Goal: Task Accomplishment & Management: Complete application form

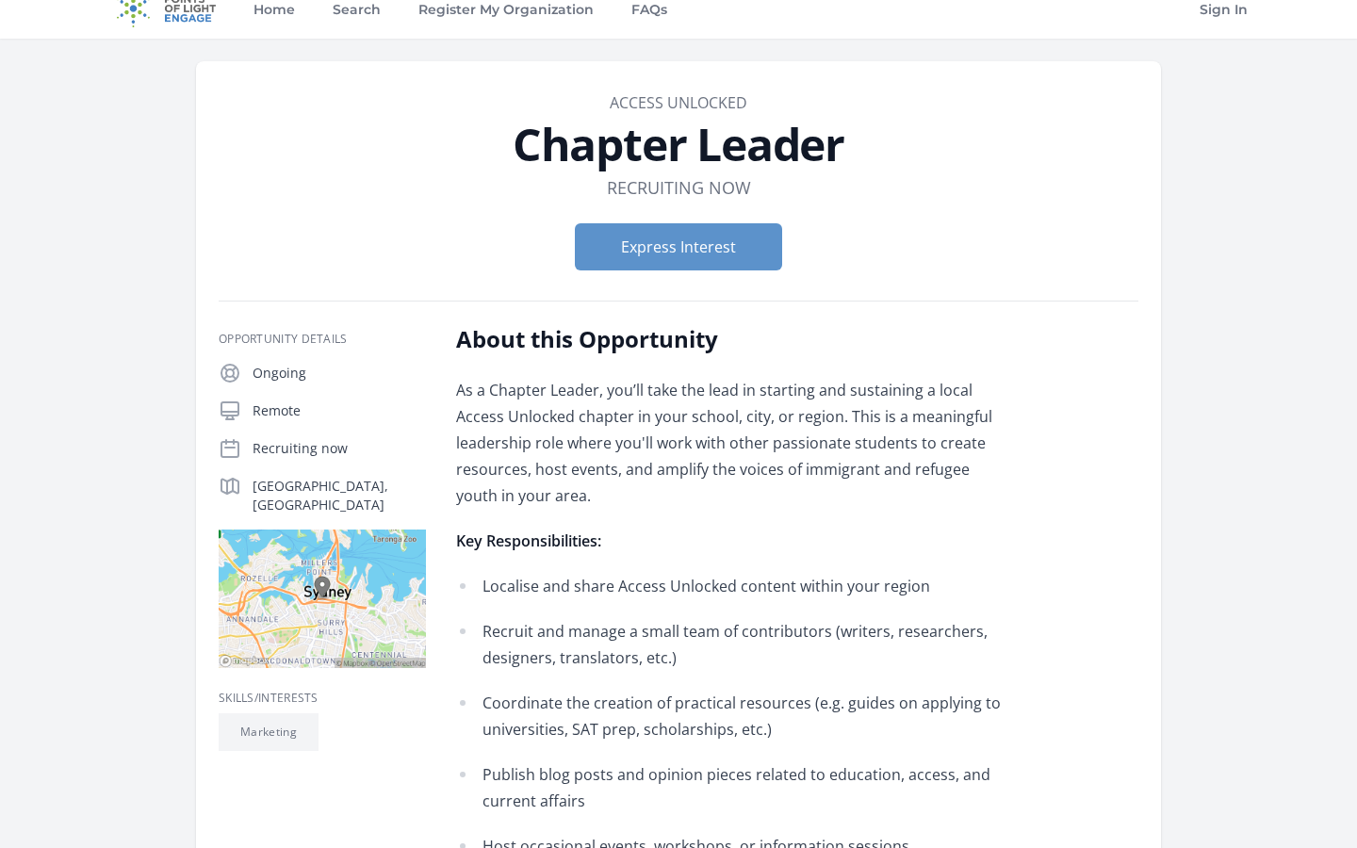
scroll to position [25, 0]
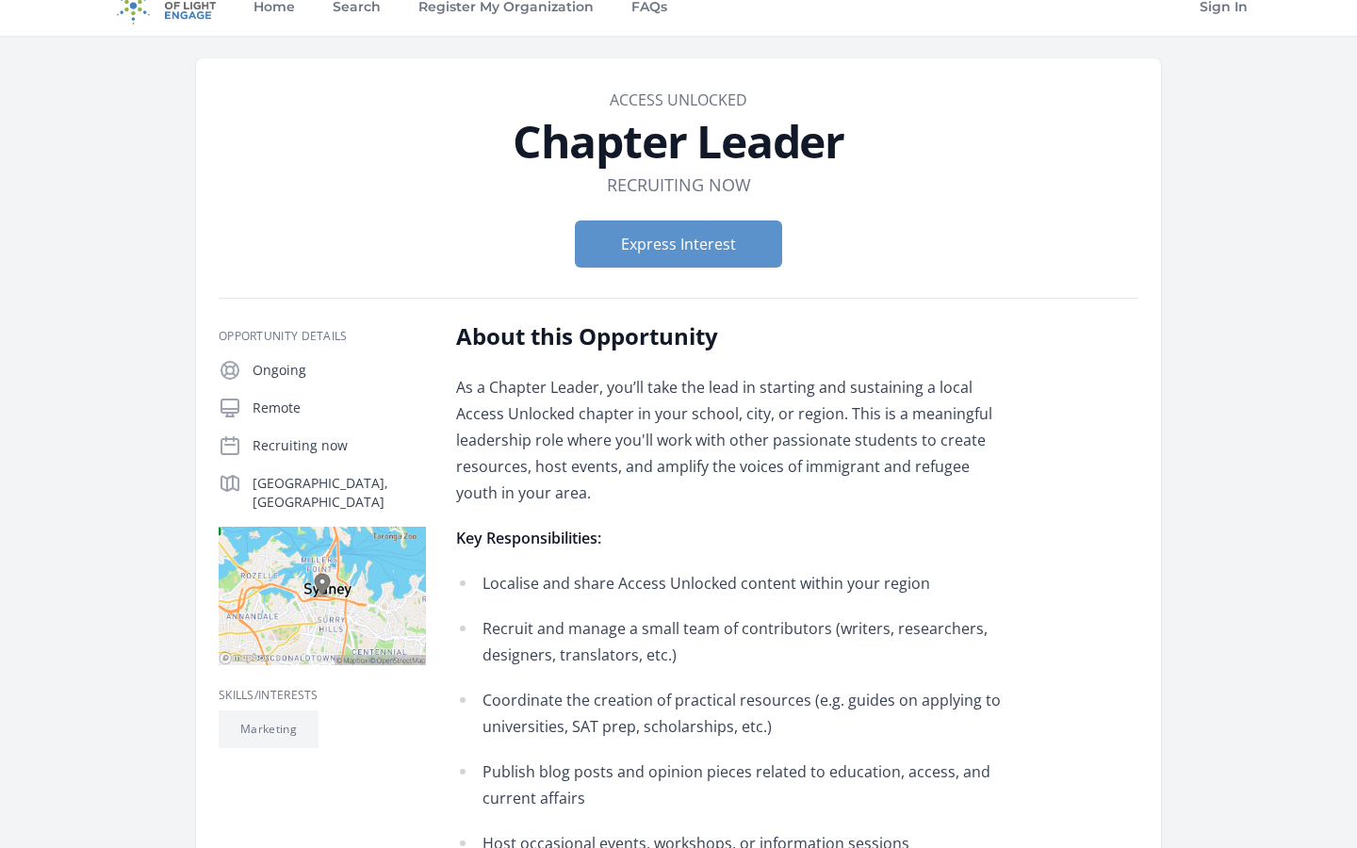
drag, startPoint x: 411, startPoint y: 362, endPoint x: 620, endPoint y: 484, distance: 242.5
click at [615, 491] on p "As a Chapter Leader, you’ll take the lead in starting and sustaining a local Ac…" at bounding box center [731, 440] width 551 height 132
click at [600, 233] on button "Express Interest" at bounding box center [678, 244] width 207 height 47
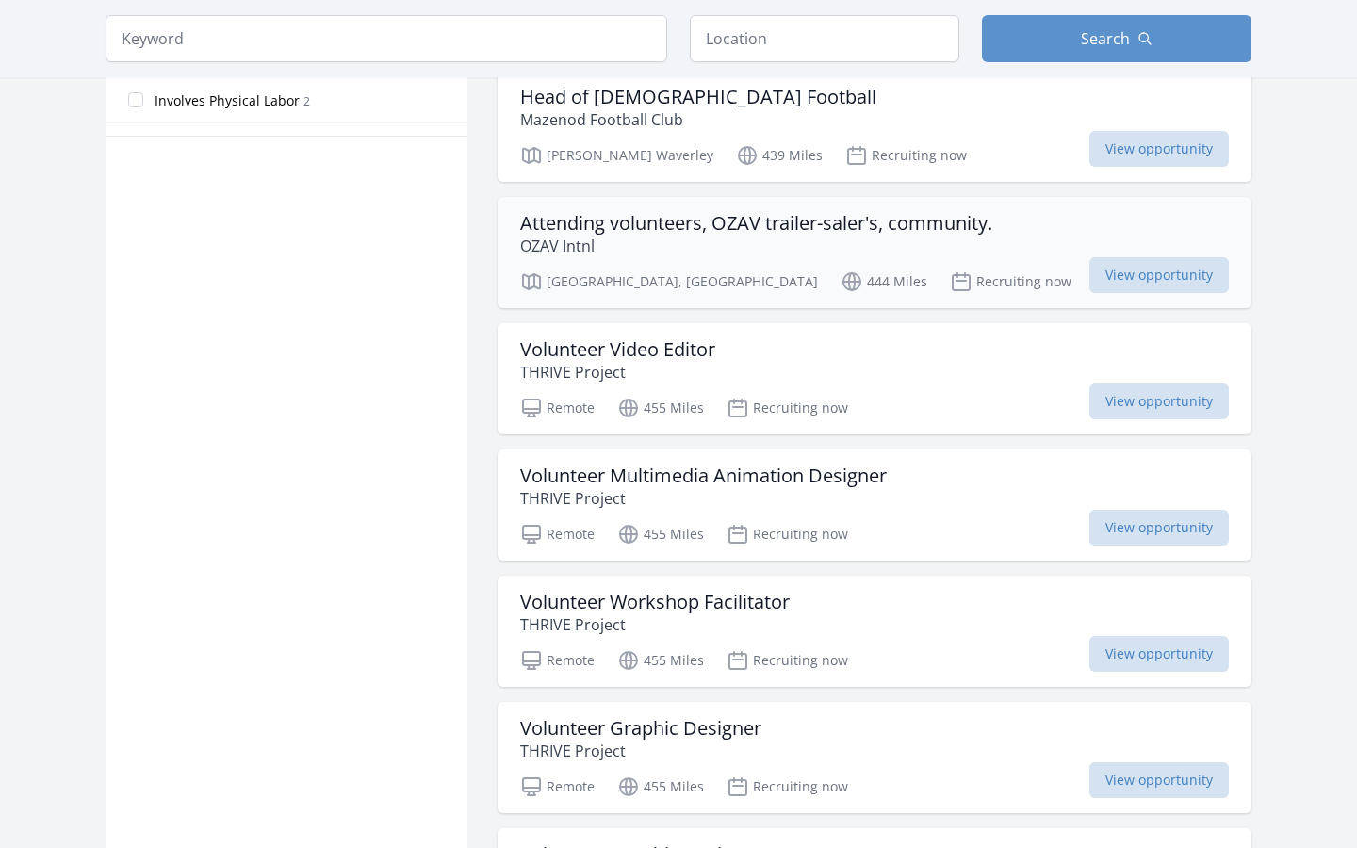
scroll to position [1139, 0]
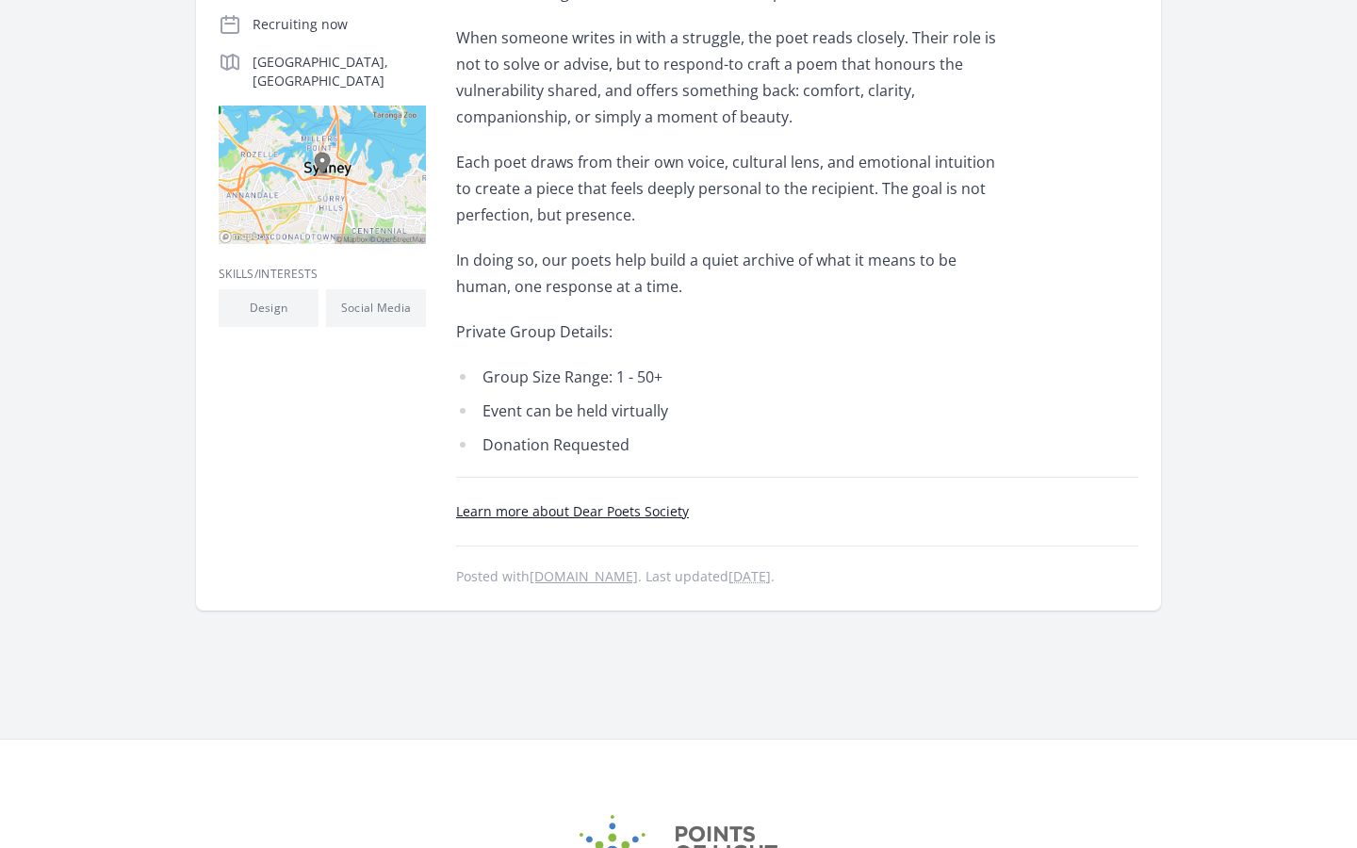
scroll to position [443, 0]
click at [626, 509] on link "Learn more about Dear Poets Society" at bounding box center [572, 514] width 233 height 18
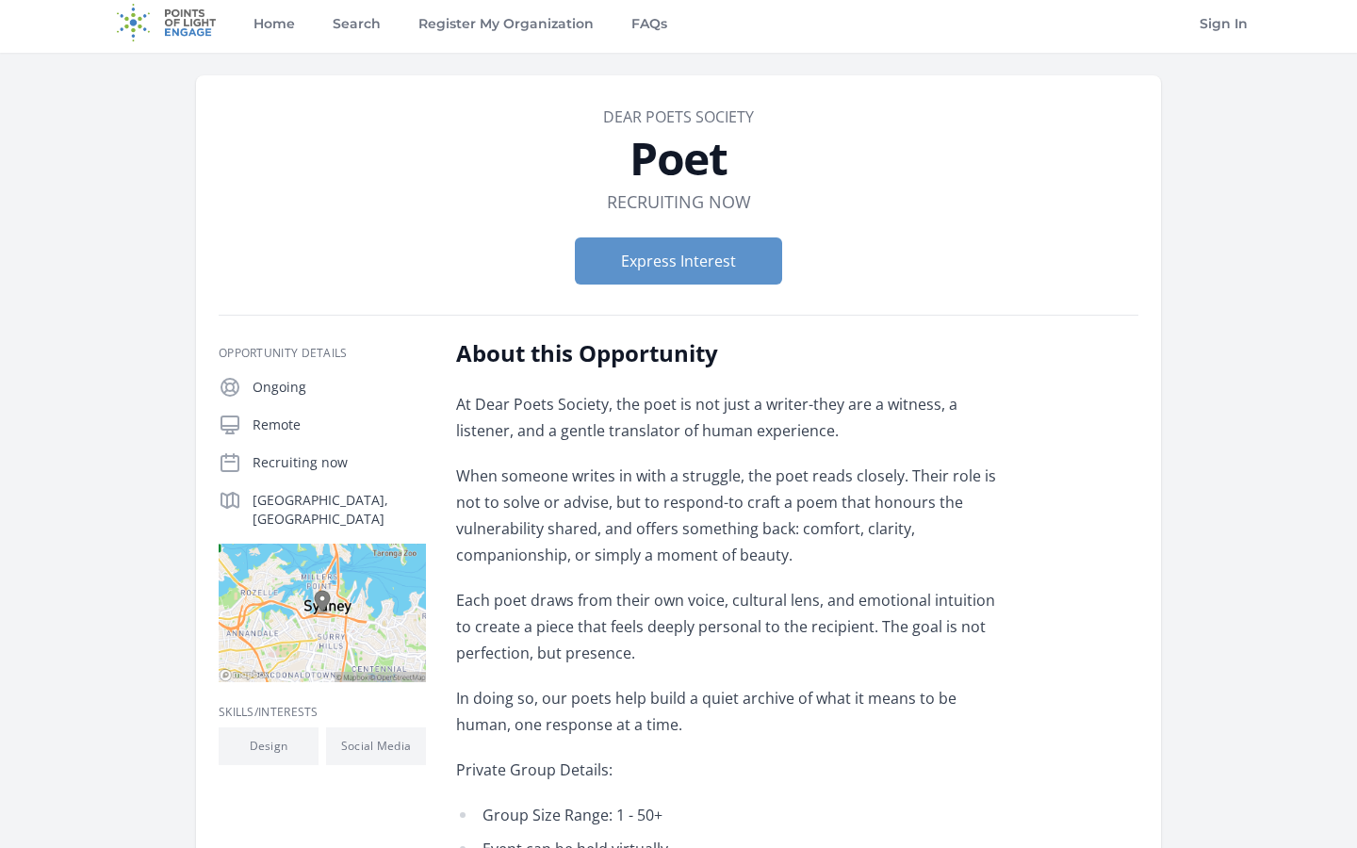
scroll to position [0, 0]
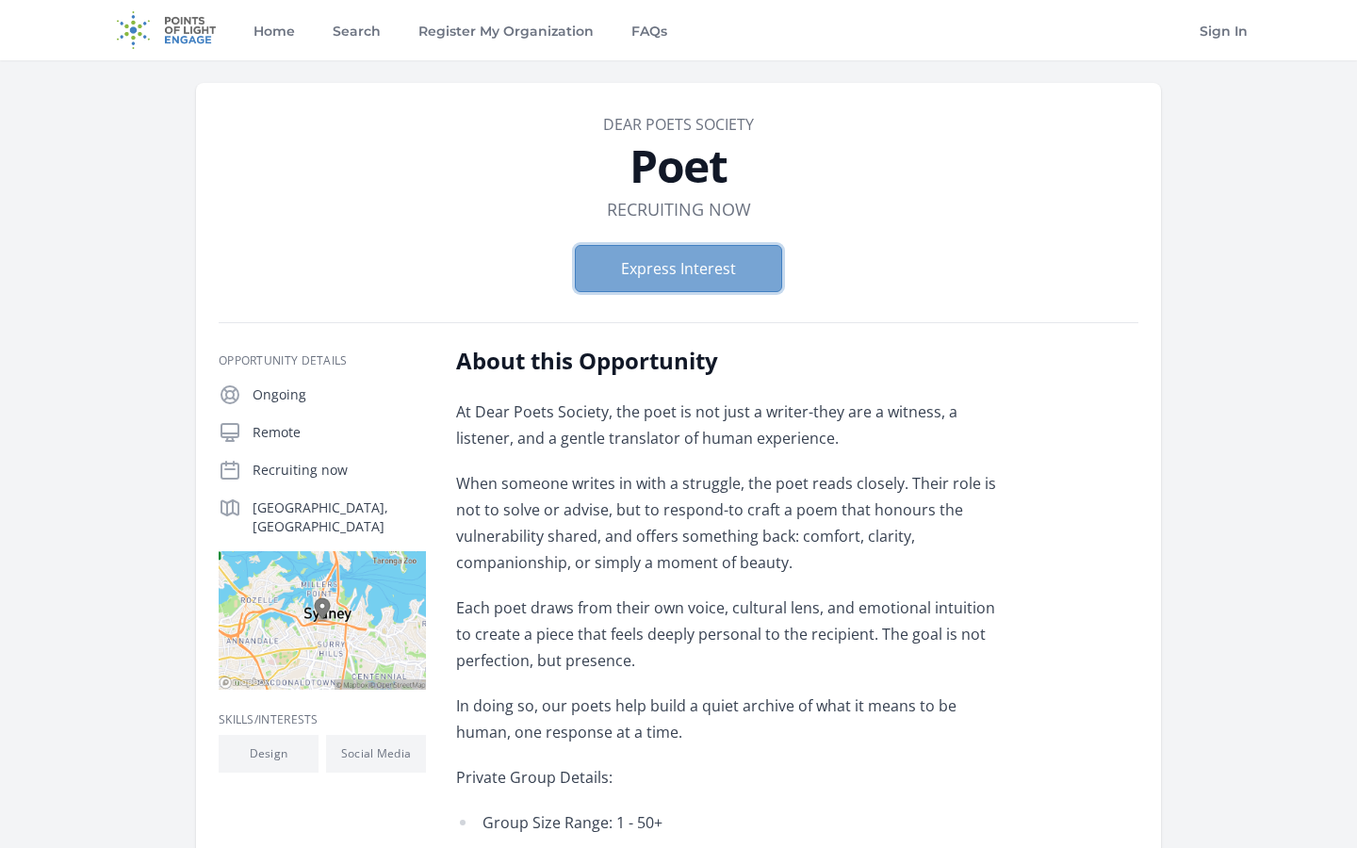
click at [667, 283] on button "Express Interest" at bounding box center [678, 268] width 207 height 47
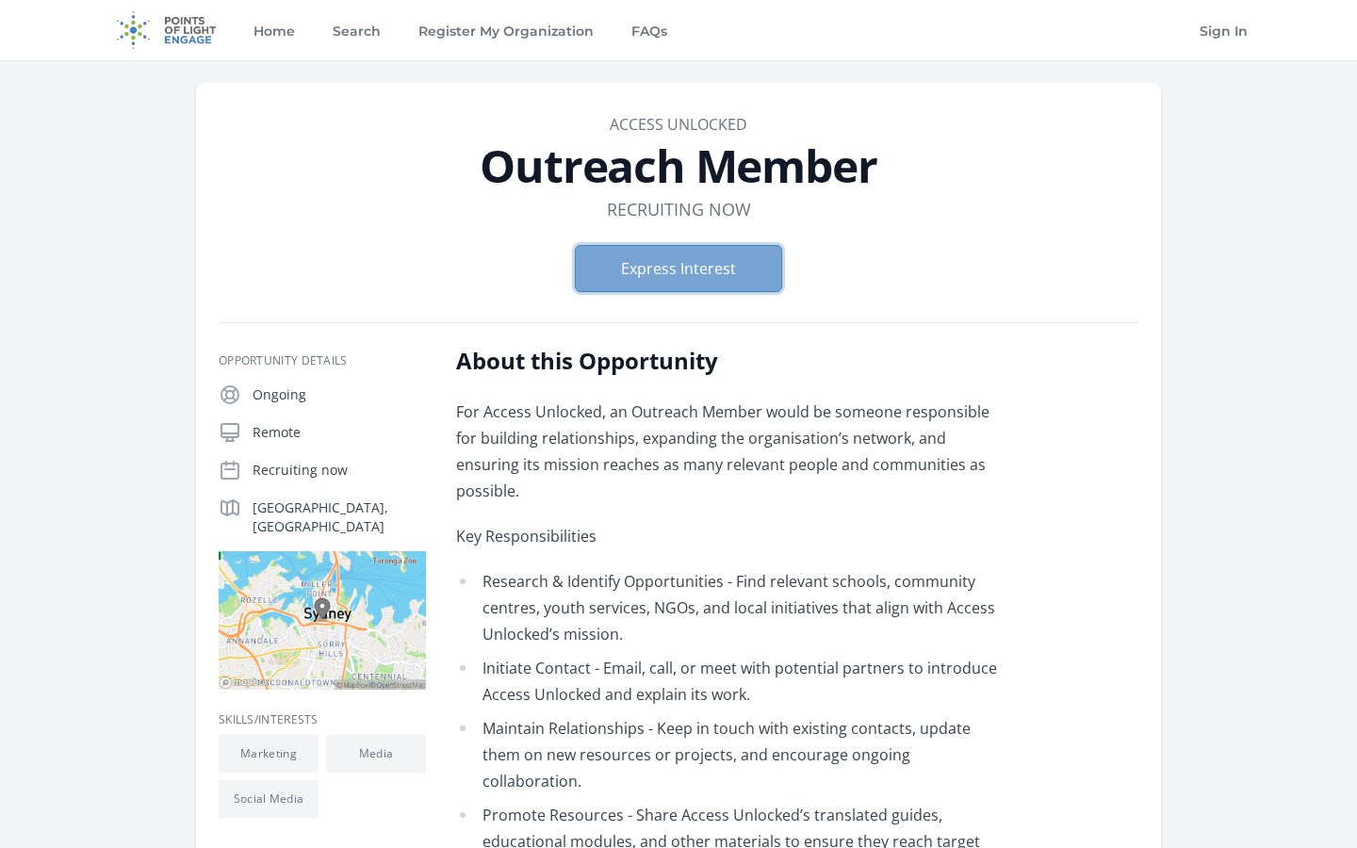
click at [653, 273] on button "Express Interest" at bounding box center [678, 268] width 207 height 47
